Goal: Information Seeking & Learning: Learn about a topic

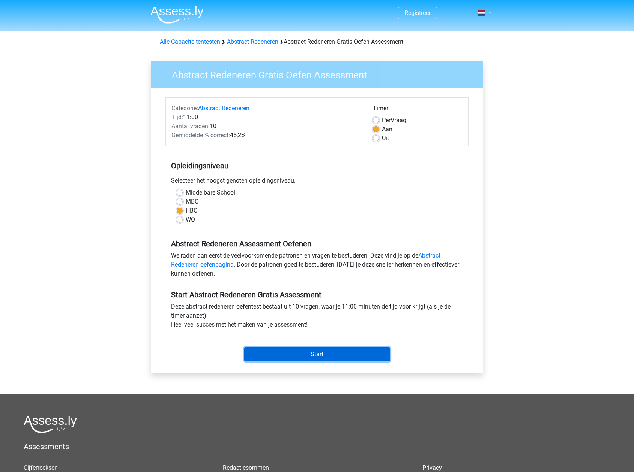
click at [299, 354] on input "Start" at bounding box center [317, 354] width 146 height 14
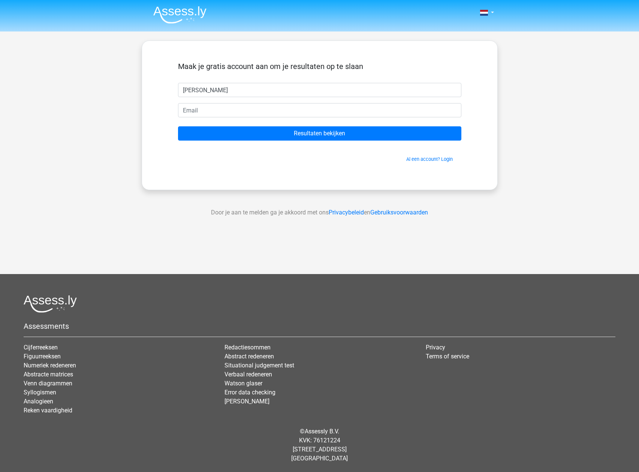
type input "[PERSON_NAME]"
type input "[EMAIL_ADDRESS][DOMAIN_NAME]"
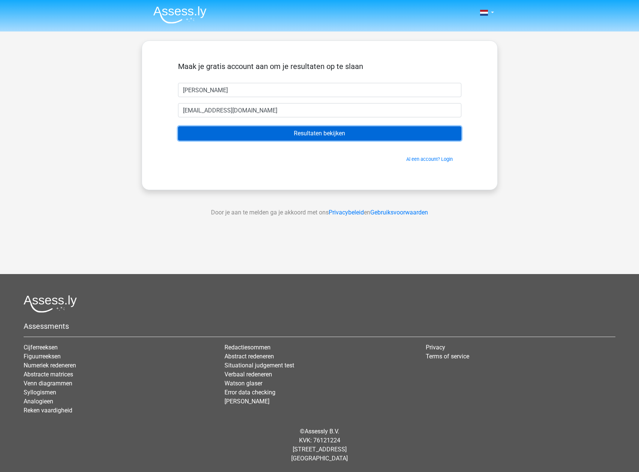
click at [308, 135] on input "Resultaten bekijken" at bounding box center [320, 133] width 284 height 14
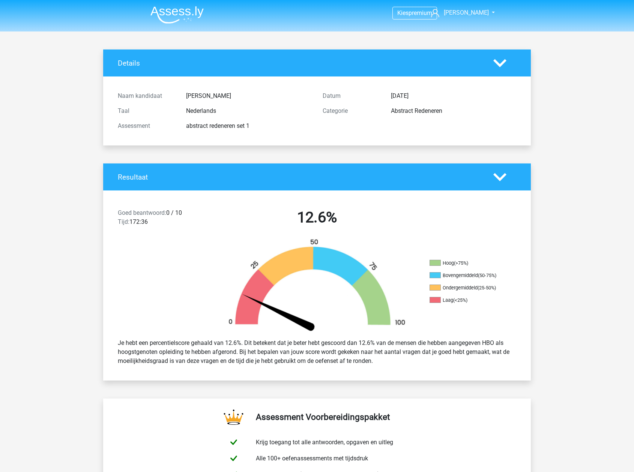
scroll to position [225, 0]
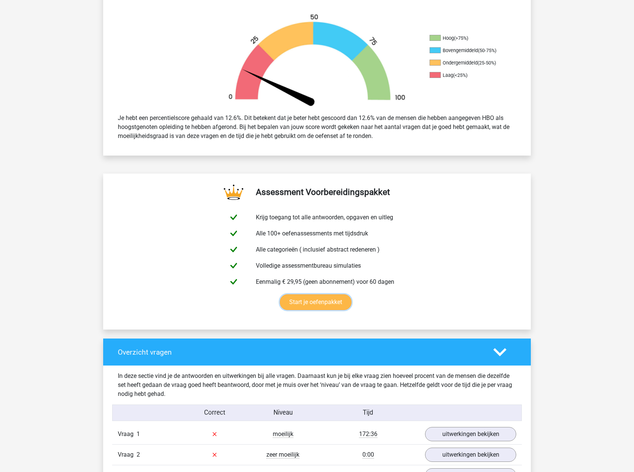
click at [323, 307] on link "Start je oefenpakket" at bounding box center [316, 302] width 72 height 16
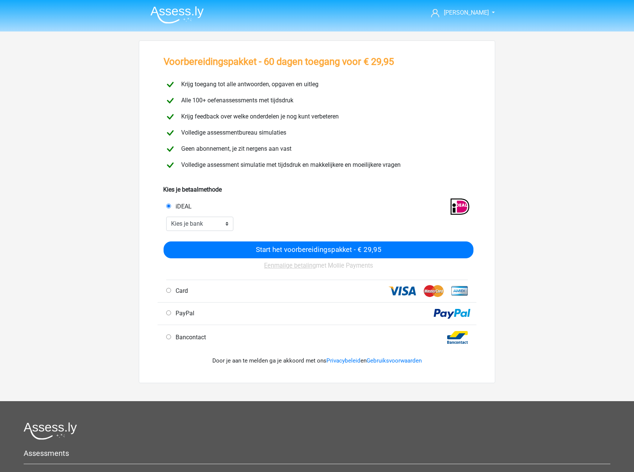
click at [180, 8] on img at bounding box center [176, 15] width 53 height 18
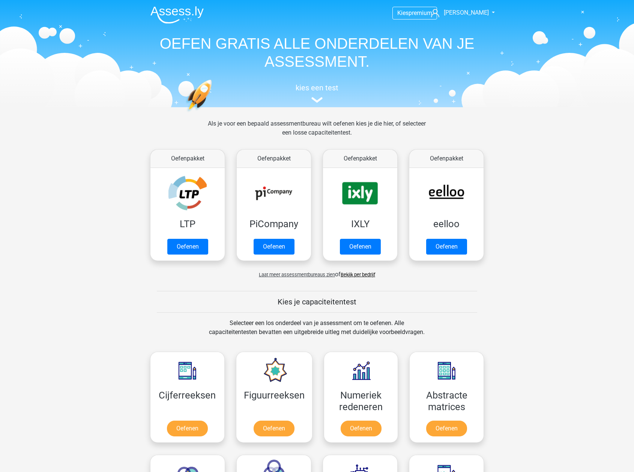
scroll to position [188, 0]
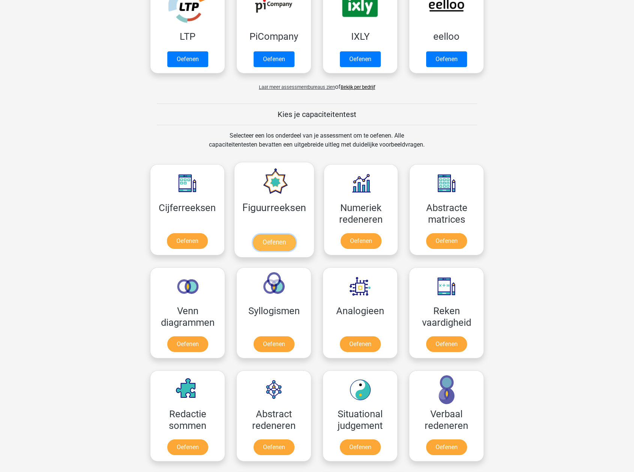
click at [272, 245] on link "Oefenen" at bounding box center [273, 242] width 43 height 17
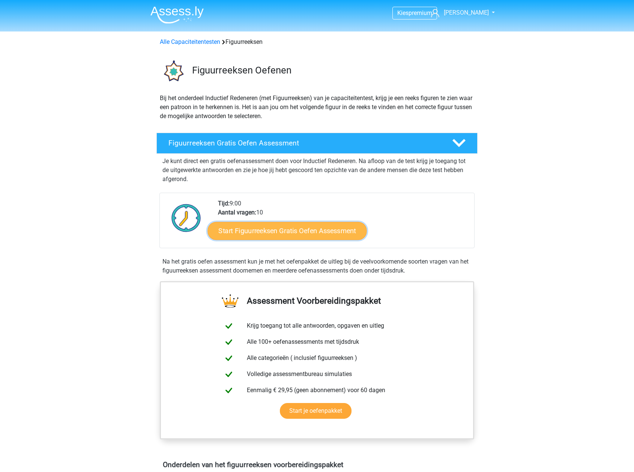
click at [281, 234] on link "Start Figuurreeksen Gratis Oefen Assessment" at bounding box center [287, 231] width 159 height 18
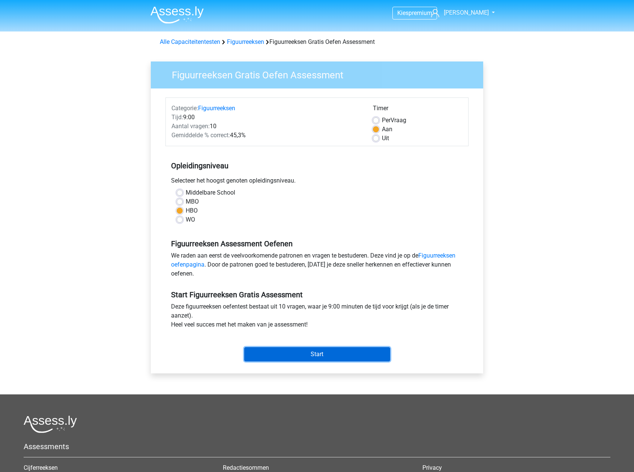
click at [334, 355] on input "Start" at bounding box center [317, 354] width 146 height 14
click at [162, 12] on img at bounding box center [176, 15] width 53 height 18
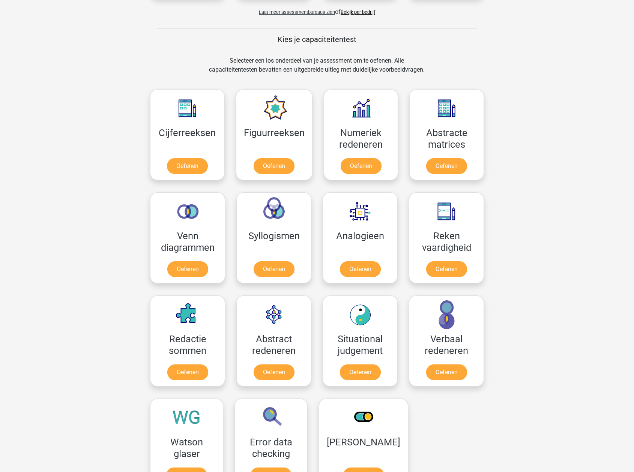
scroll to position [300, 0]
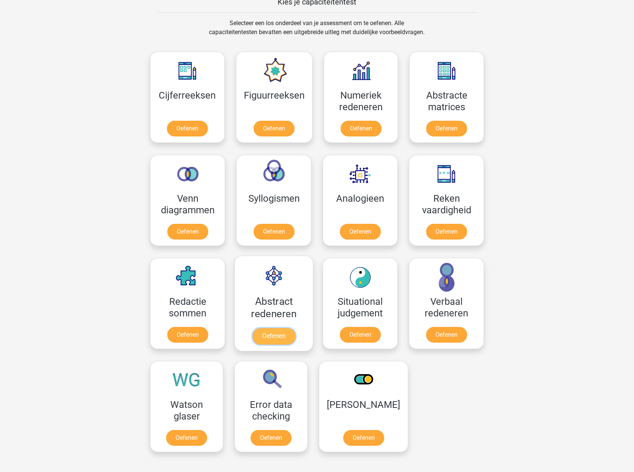
click at [274, 338] on link "Oefenen" at bounding box center [273, 336] width 43 height 17
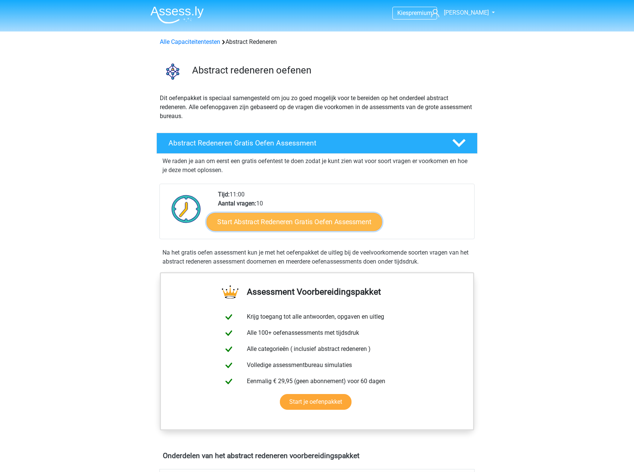
click at [319, 217] on link "Start Abstract Redeneren Gratis Oefen Assessment" at bounding box center [295, 222] width 176 height 18
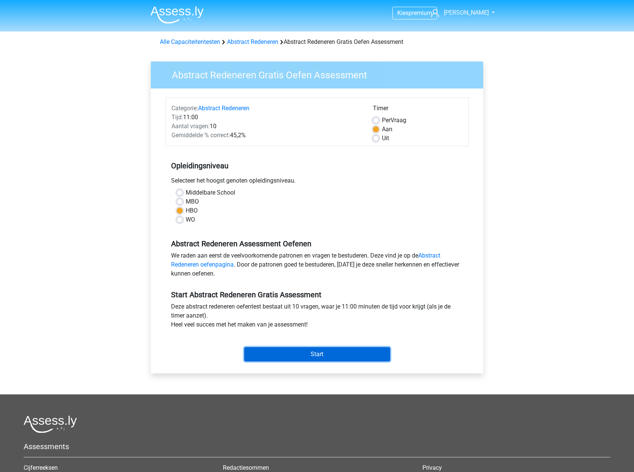
click at [335, 352] on input "Start" at bounding box center [317, 354] width 146 height 14
